Goal: Navigation & Orientation: Find specific page/section

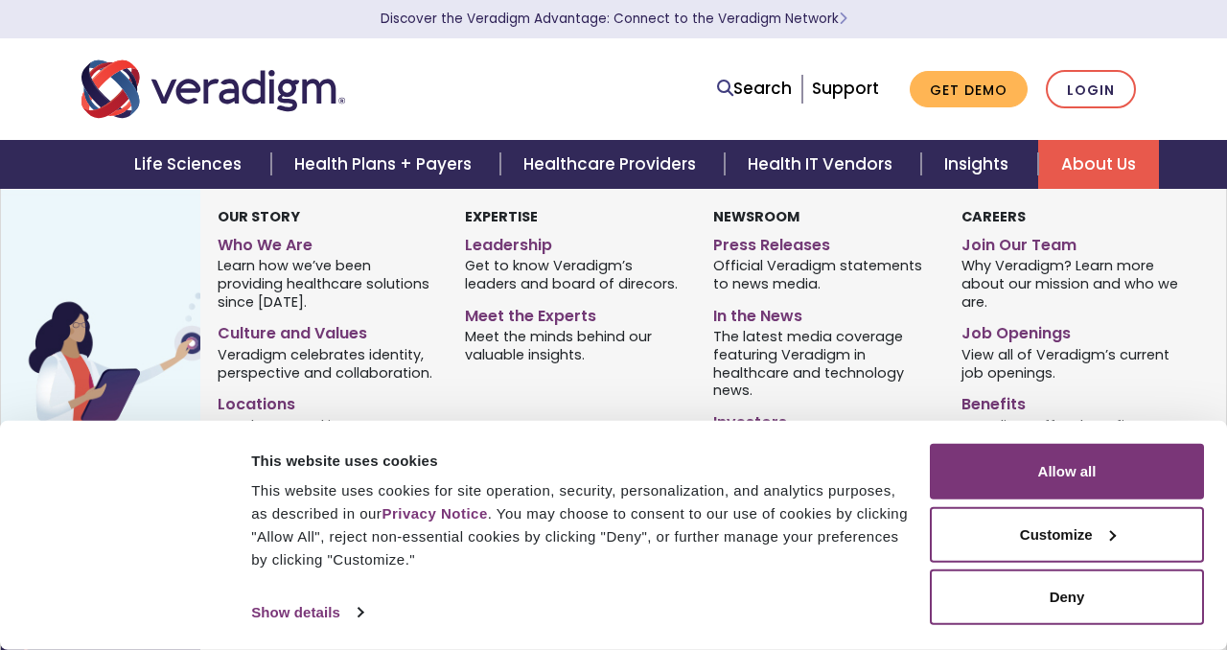
click at [1109, 161] on link "About Us" at bounding box center [1098, 164] width 121 height 49
click at [1016, 332] on link "Job Openings" at bounding box center [1070, 330] width 219 height 28
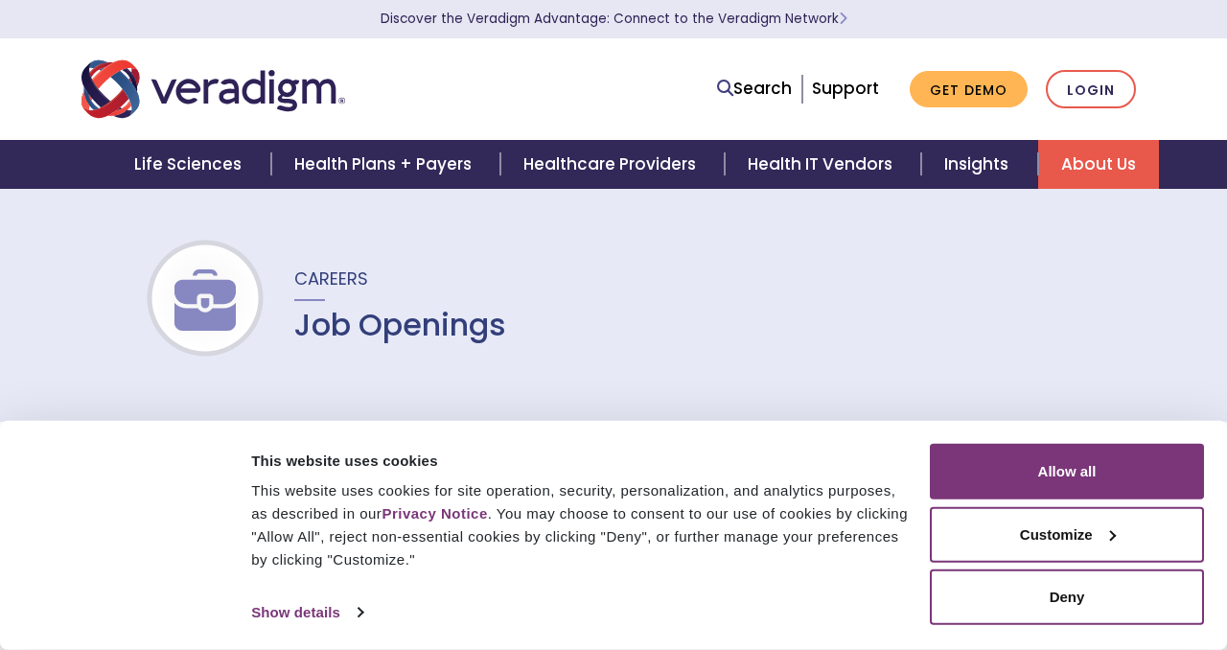
click at [936, 339] on div "Careers Job Openings" at bounding box center [613, 305] width 1227 height 234
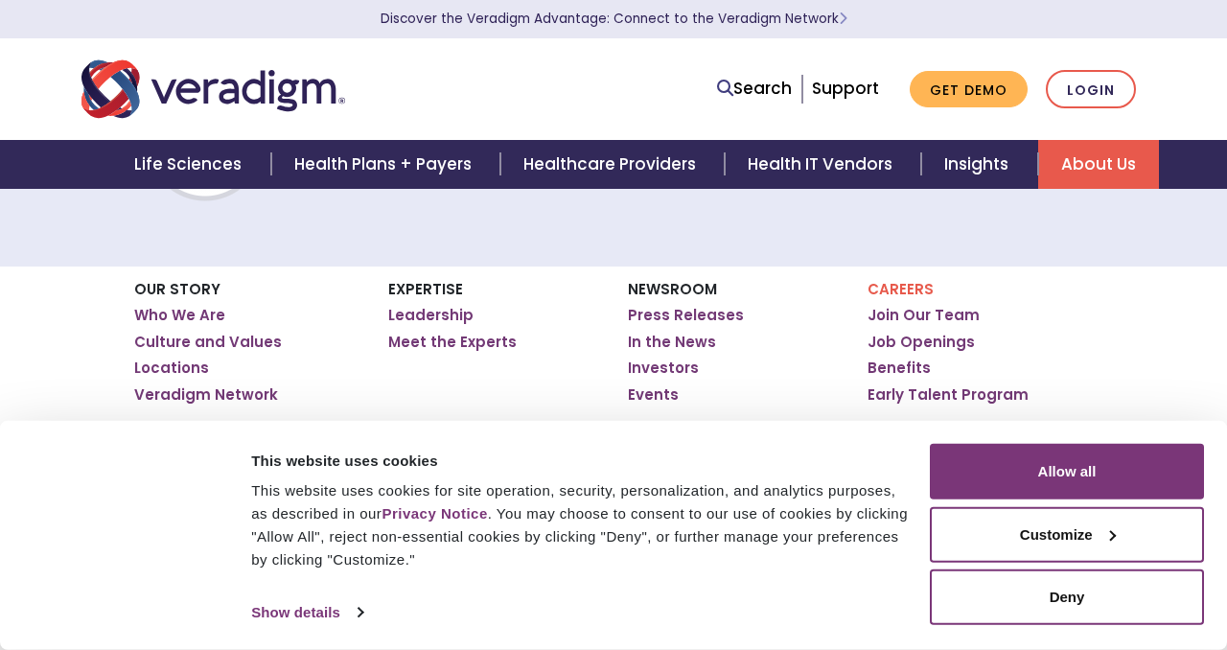
scroll to position [153, 0]
